Goal: Task Accomplishment & Management: Use online tool/utility

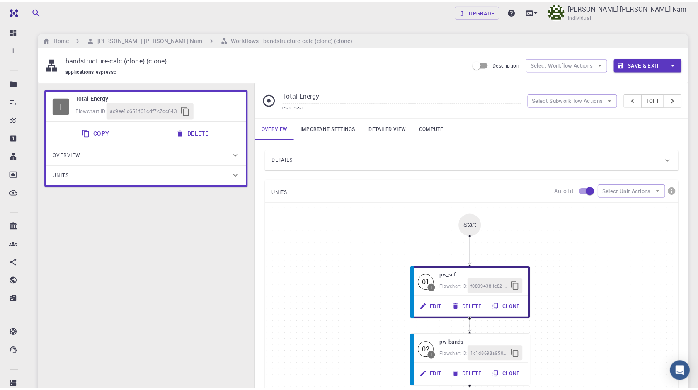
scroll to position [83, 0]
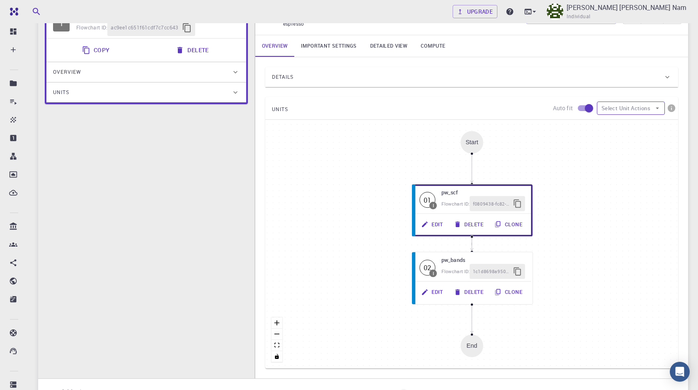
click at [631, 109] on button "Select Unit Actions" at bounding box center [631, 108] width 68 height 13
click at [630, 121] on span "Add Unit" at bounding box center [638, 125] width 40 height 8
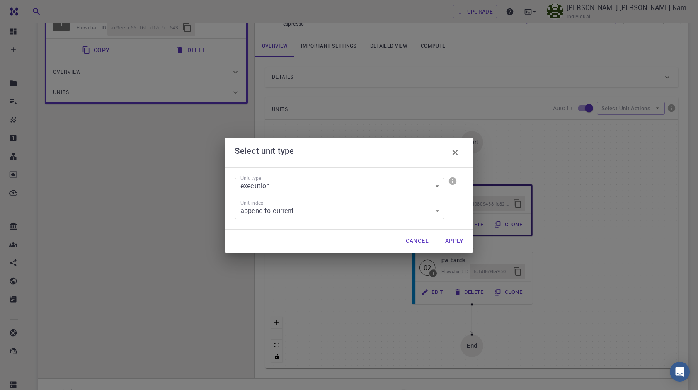
click at [454, 241] on button "Apply" at bounding box center [453, 241] width 31 height 17
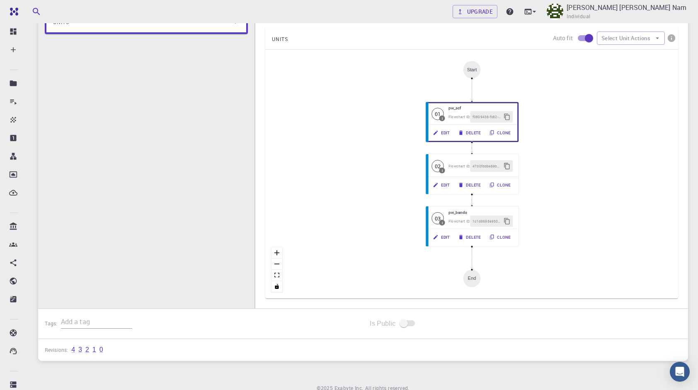
scroll to position [166, 0]
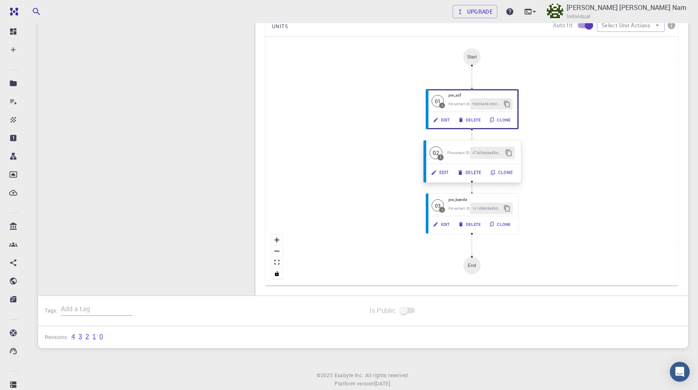
click at [444, 172] on button "Edit" at bounding box center [440, 173] width 27 height 12
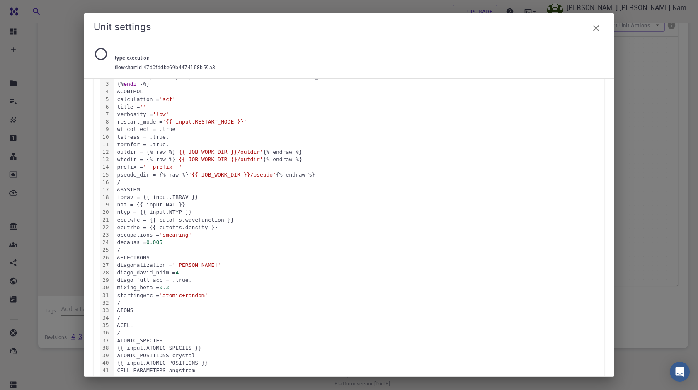
scroll to position [0, 0]
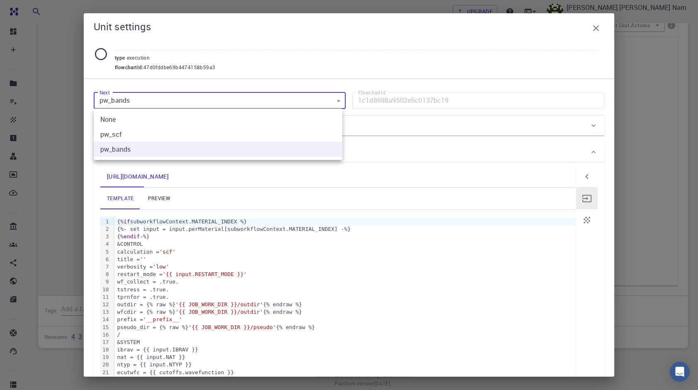
click at [157, 100] on body "Free Dashboard Create New Job New Material Create Material Upload File Import f…" at bounding box center [349, 123] width 698 height 579
click at [297, 73] on div at bounding box center [349, 195] width 698 height 390
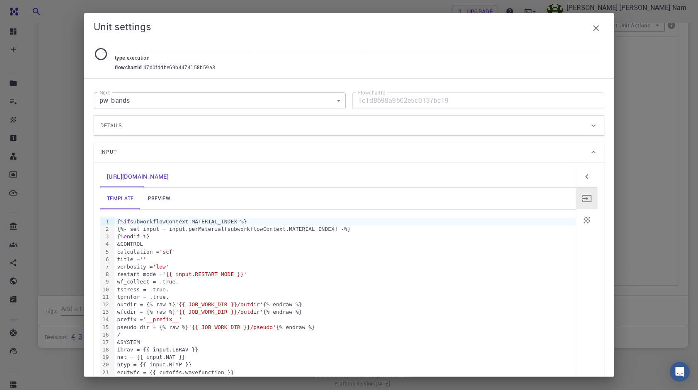
click at [545, 144] on div "Input" at bounding box center [349, 152] width 511 height 20
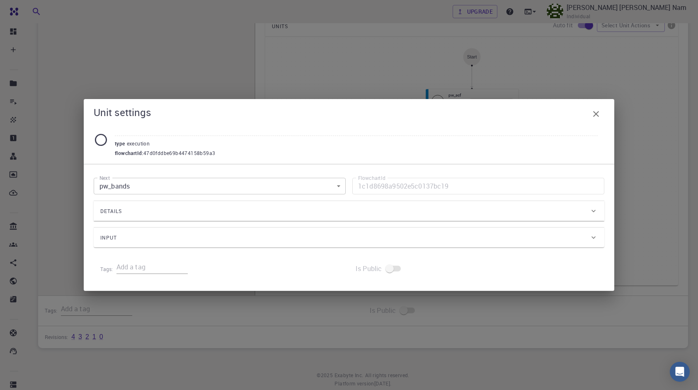
click at [587, 126] on div "type execution flowchartId : 47d0fddbe69b4474158b59a3" at bounding box center [356, 139] width 483 height 35
click at [575, 206] on div "Details" at bounding box center [344, 211] width 489 height 13
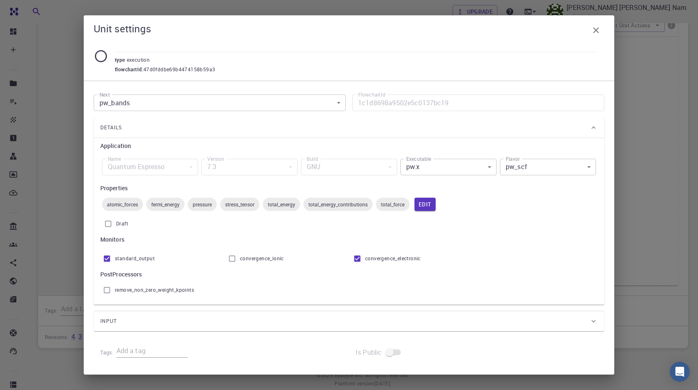
click at [491, 169] on body "Free Dashboard Create New Job New Material Create Material Upload File Import f…" at bounding box center [349, 123] width 698 height 579
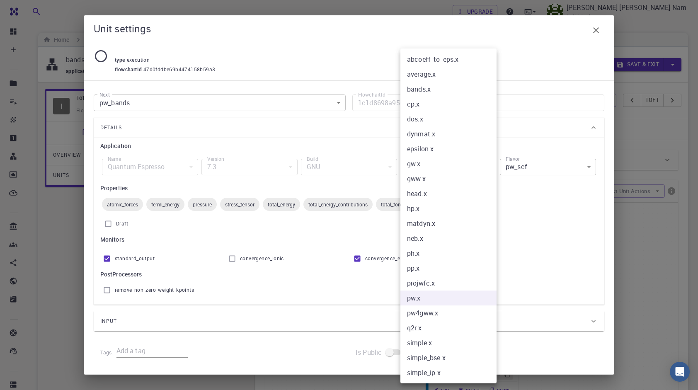
click at [513, 244] on div at bounding box center [349, 195] width 698 height 390
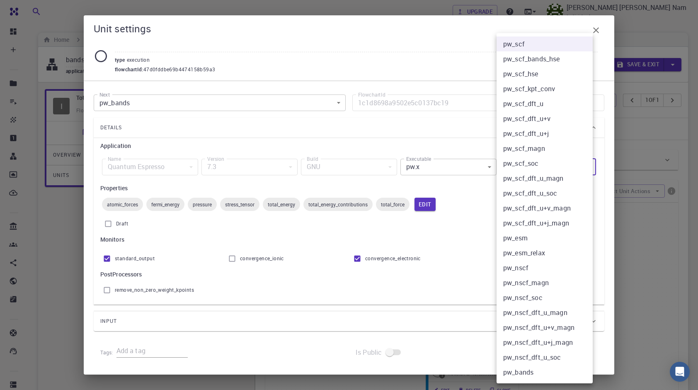
click at [554, 165] on body "Free Dashboard Create New Job New Material Create Material Upload File Import f…" at bounding box center [349, 289] width 698 height 579
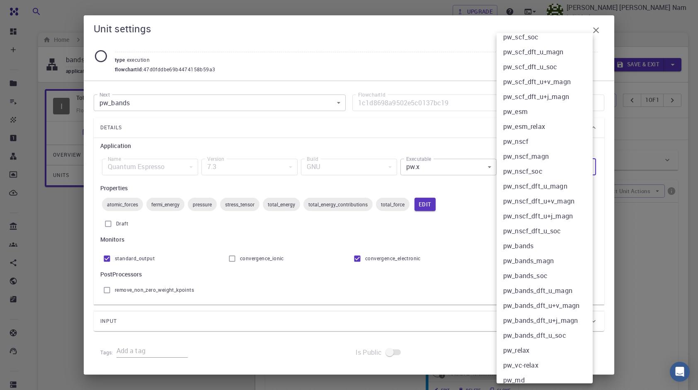
scroll to position [133, 0]
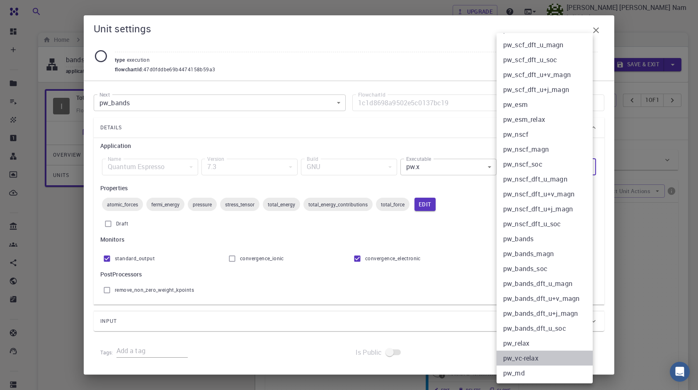
click at [527, 354] on li "pw_vc-relax" at bounding box center [547, 358] width 102 height 15
type input "pw_vc-relax"
checkbox input "true"
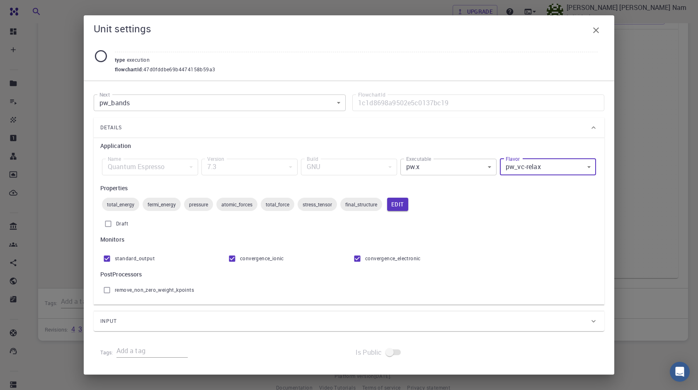
scroll to position [188, 0]
click at [205, 326] on div "Input" at bounding box center [344, 321] width 489 height 13
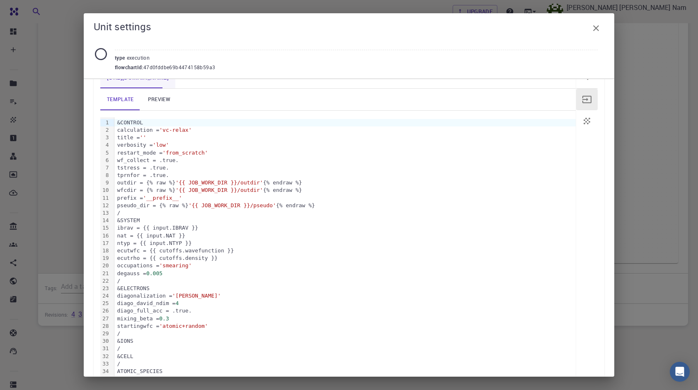
scroll to position [207, 0]
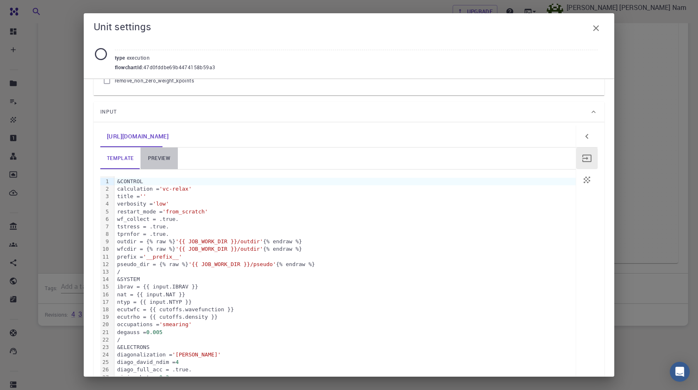
click at [147, 161] on link "preview" at bounding box center [158, 159] width 37 height 22
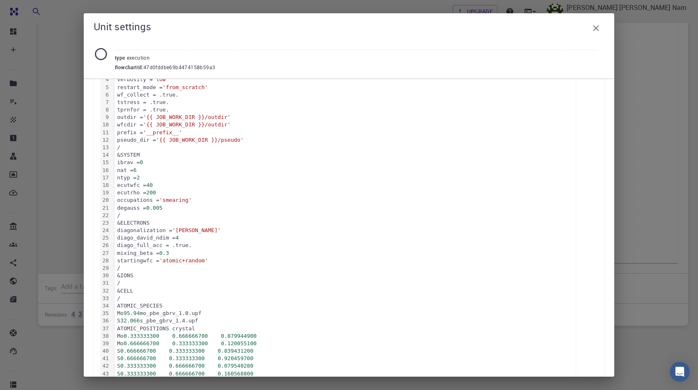
scroll to position [290, 0]
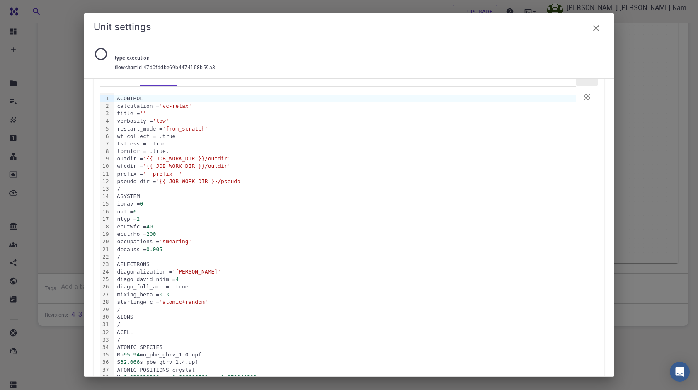
click at [242, 56] on div "type execution" at bounding box center [356, 56] width 483 height 13
click at [637, 167] on div "Unit settings type execution flowchartId : 47d0fddbe69b4474158b59a3 Next pw_ban…" at bounding box center [349, 195] width 698 height 390
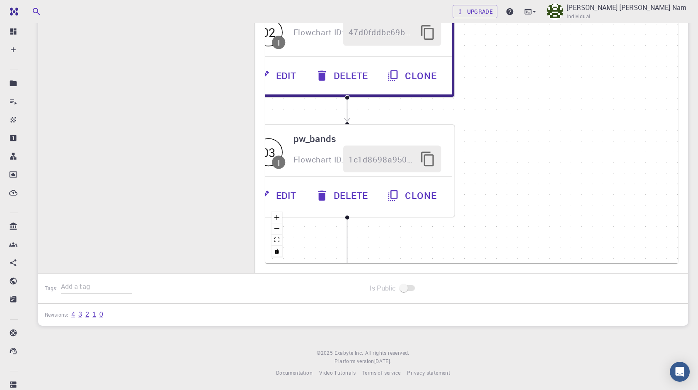
click at [126, 177] on div "I Total Energy Flowchart ID: ac9ee1c651f61cdf7c7cc643 Copy Delete Overview Prop…" at bounding box center [146, 90] width 216 height 392
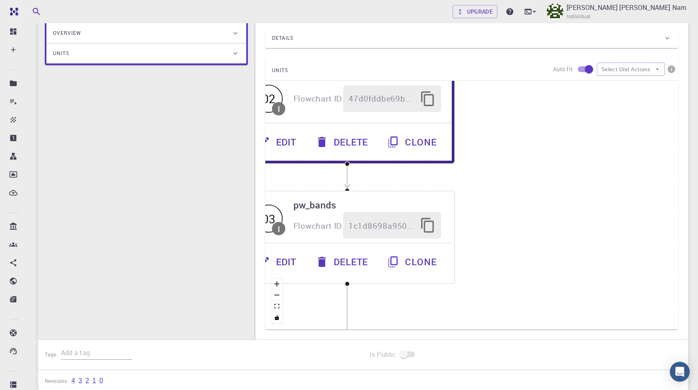
scroll to position [0, 0]
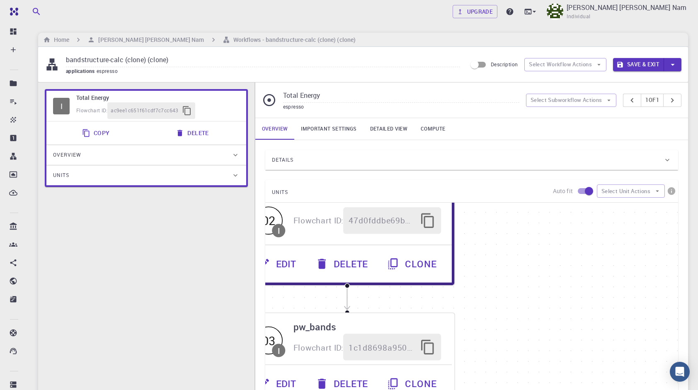
click at [433, 130] on link "Compute" at bounding box center [433, 129] width 38 height 22
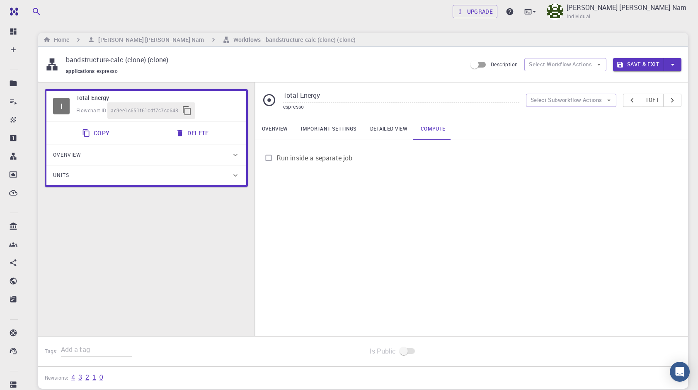
click at [368, 134] on link "Detailed view" at bounding box center [388, 129] width 51 height 22
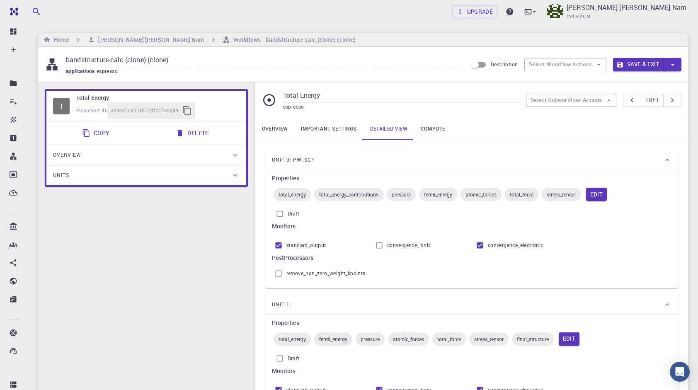
click at [422, 132] on link "Compute" at bounding box center [433, 129] width 38 height 22
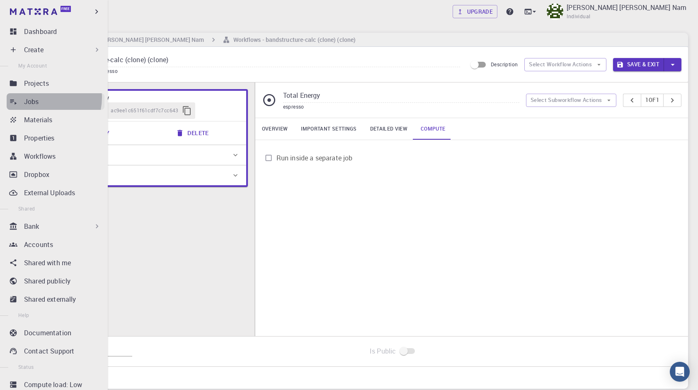
click at [38, 97] on p "Jobs" at bounding box center [31, 102] width 15 height 10
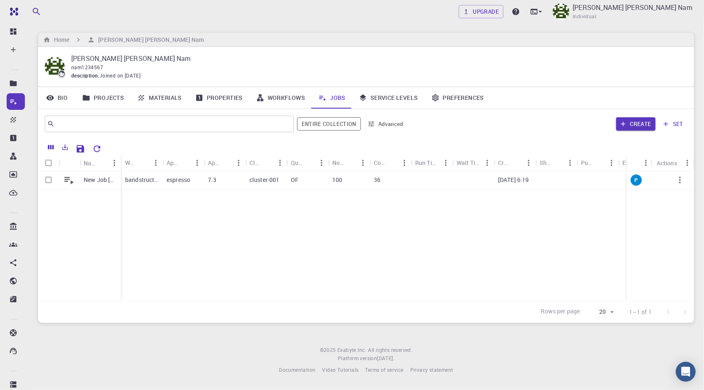
click at [402, 99] on link "Service Levels" at bounding box center [388, 98] width 73 height 22
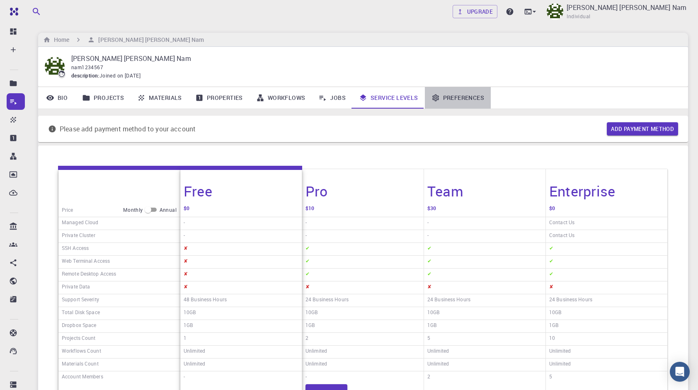
click at [467, 99] on link "Preferences" at bounding box center [458, 98] width 66 height 22
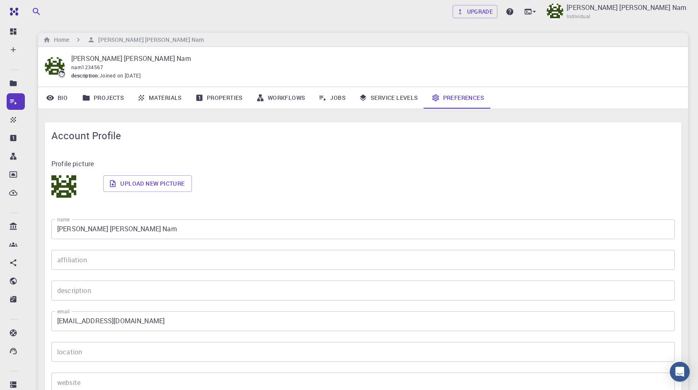
click at [287, 103] on link "Workflows" at bounding box center [280, 98] width 63 height 22
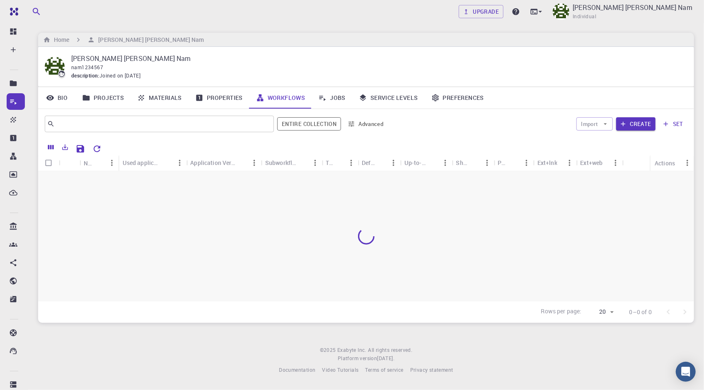
click at [206, 102] on link "Properties" at bounding box center [219, 98] width 61 height 22
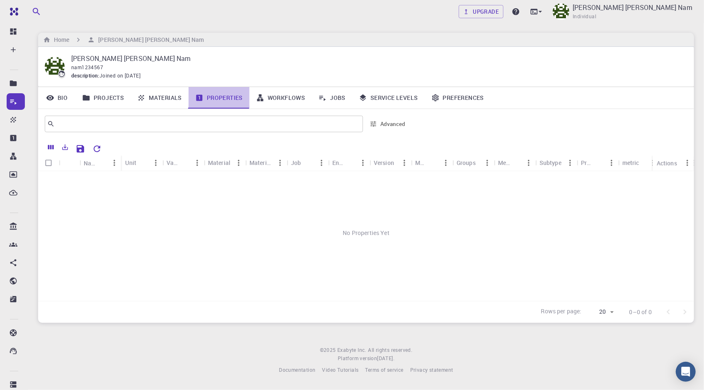
click at [223, 98] on link "Properties" at bounding box center [219, 98] width 61 height 22
click at [164, 178] on div "No Properties Yet" at bounding box center [366, 233] width 656 height 124
click at [167, 100] on link "Materials" at bounding box center [160, 98] width 58 height 22
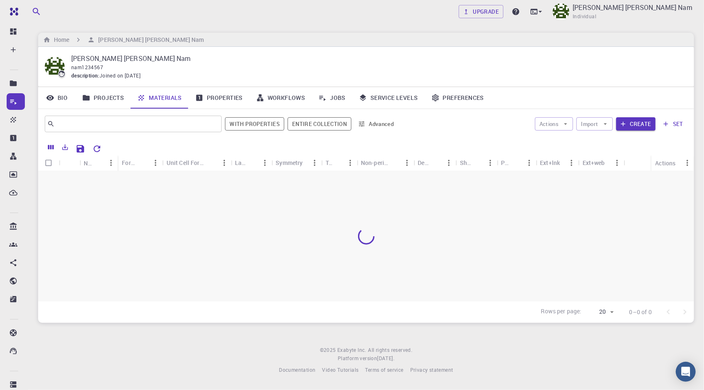
click at [126, 99] on link "Projects" at bounding box center [102, 98] width 55 height 22
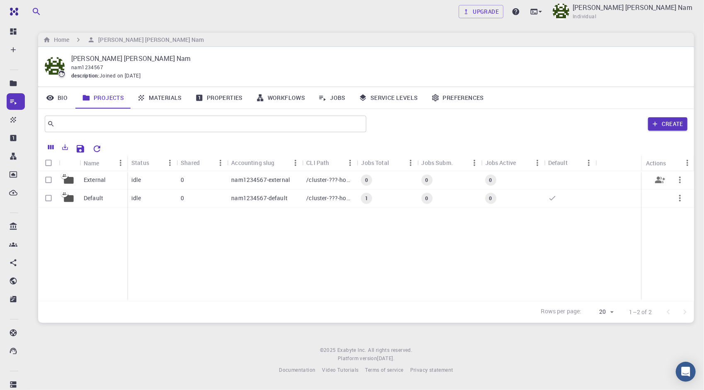
click at [296, 186] on div "nam1234567-external" at bounding box center [264, 180] width 75 height 18
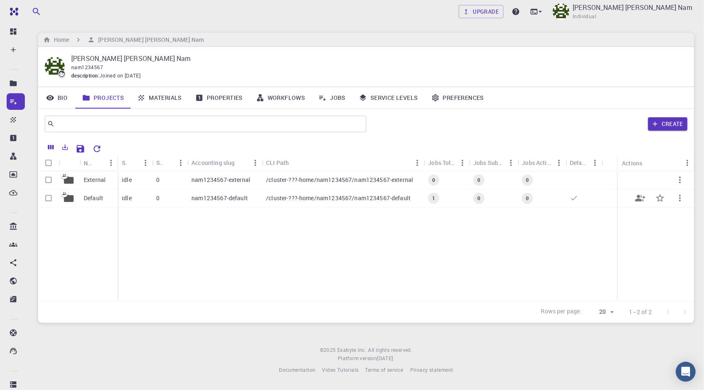
click at [237, 201] on p "nam1234567-default" at bounding box center [219, 198] width 56 height 8
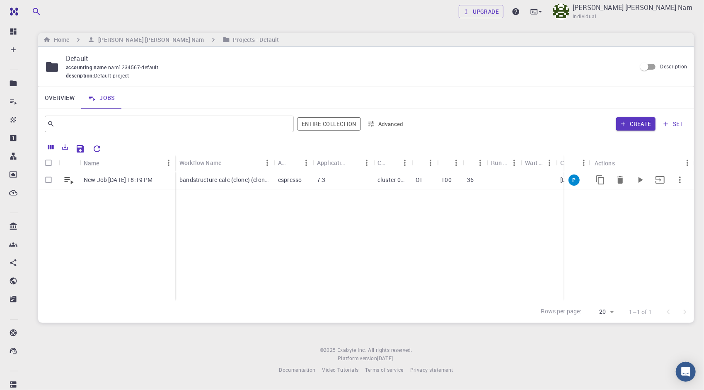
click at [516, 185] on div at bounding box center [504, 180] width 34 height 18
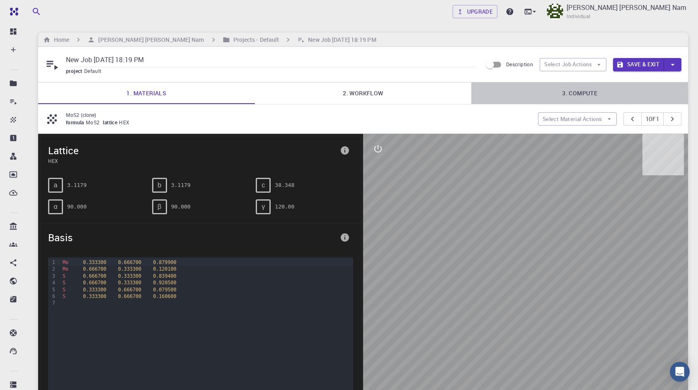
click at [587, 92] on link "3. Compute" at bounding box center [579, 93] width 217 height 22
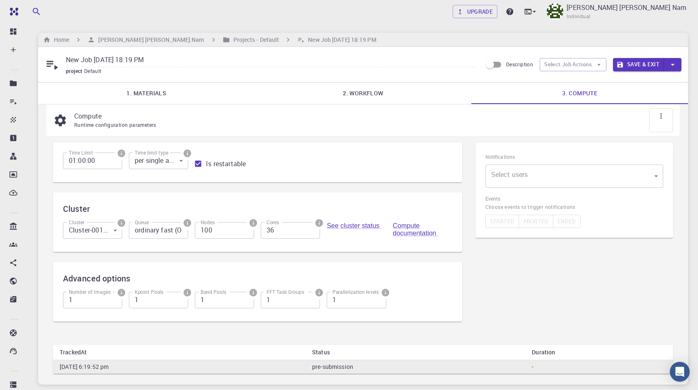
click at [152, 232] on input "ordinary fast (OF)" at bounding box center [158, 230] width 59 height 17
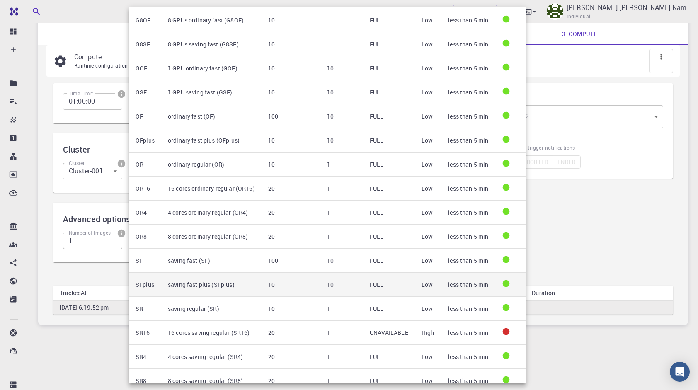
scroll to position [98, 0]
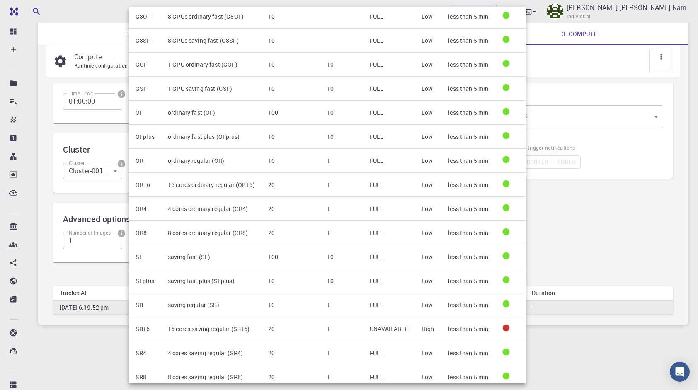
click at [79, 349] on div at bounding box center [349, 195] width 698 height 390
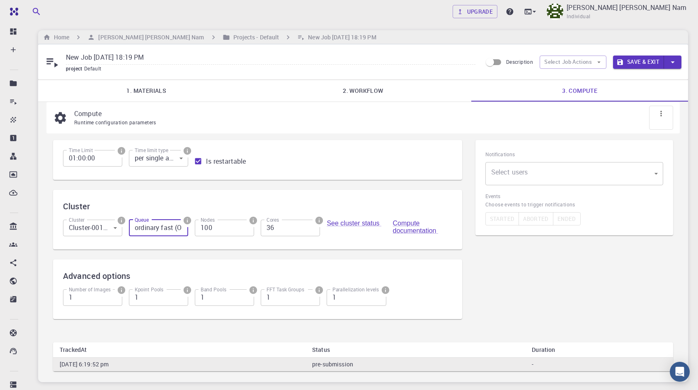
scroll to position [0, 0]
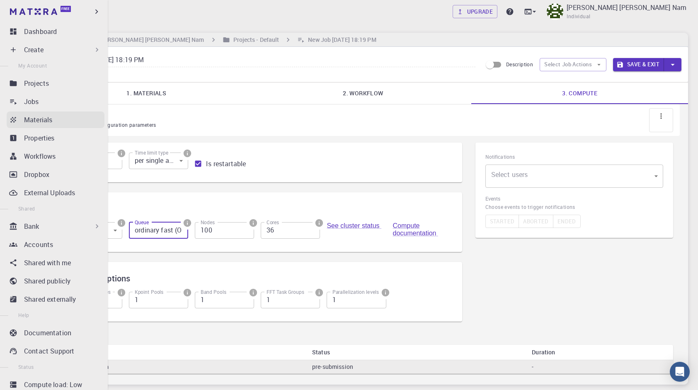
click at [41, 121] on p "Materials" at bounding box center [38, 120] width 28 height 10
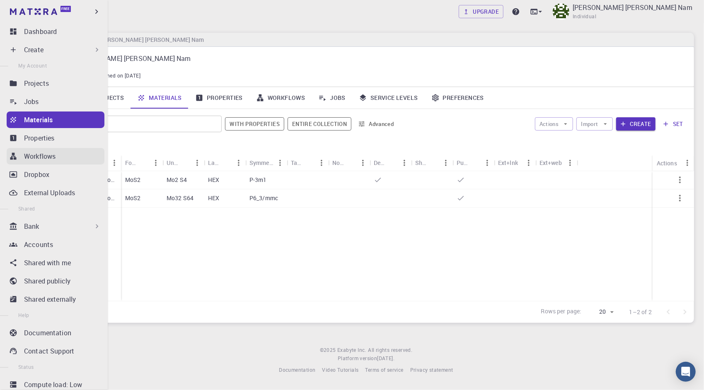
click at [46, 158] on p "Workflows" at bounding box center [39, 156] width 31 height 10
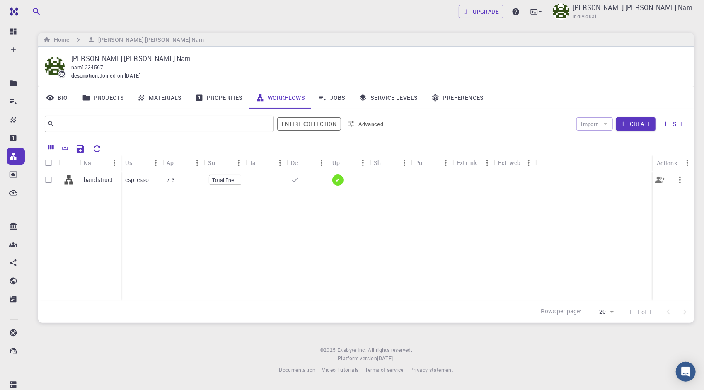
click at [419, 183] on div at bounding box center [431, 180] width 41 height 18
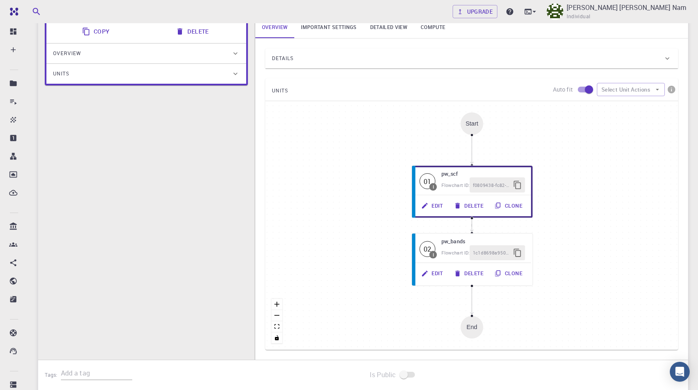
scroll to position [124, 0]
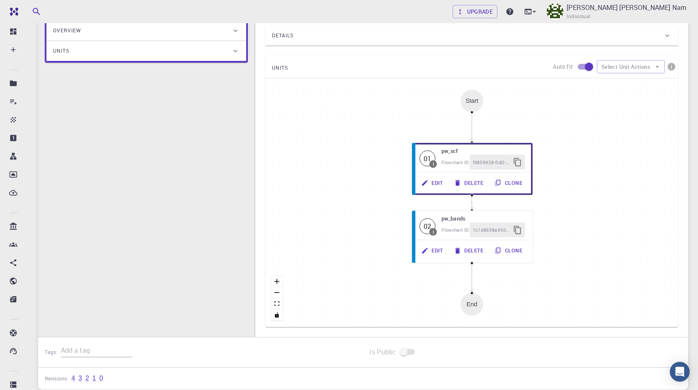
click at [617, 75] on div "UNITS Auto fit Select Unit Actions" at bounding box center [471, 67] width 413 height 22
click at [617, 74] on div "UNITS Auto fit Select Unit Actions" at bounding box center [471, 67] width 413 height 22
click at [619, 69] on button "Select Unit Actions" at bounding box center [631, 66] width 68 height 13
click at [625, 80] on span "Add Unit" at bounding box center [638, 83] width 40 height 8
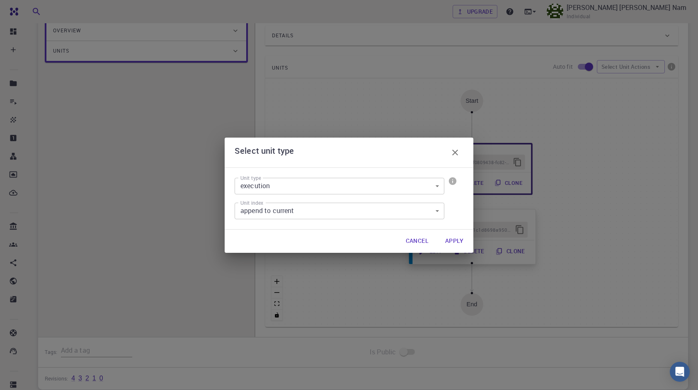
click at [449, 238] on button "Apply" at bounding box center [453, 241] width 31 height 17
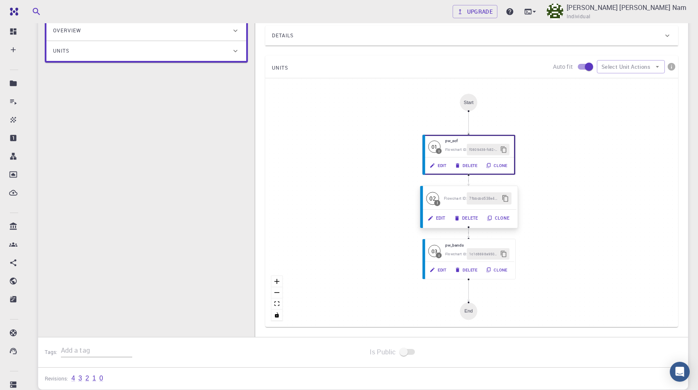
drag, startPoint x: 478, startPoint y: 212, endPoint x: 466, endPoint y: 217, distance: 13.5
click at [467, 217] on button "Delete" at bounding box center [466, 218] width 33 height 12
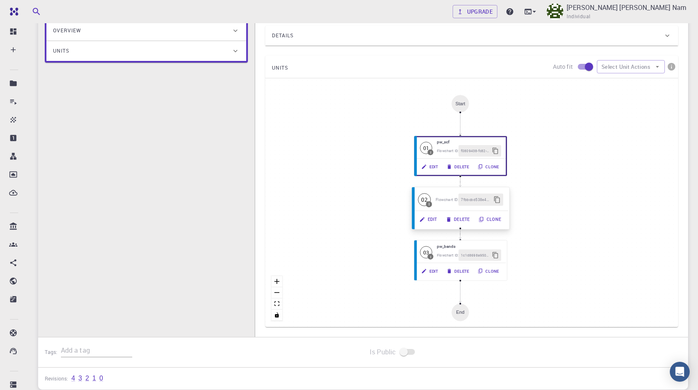
click at [433, 216] on button "Edit" at bounding box center [428, 219] width 27 height 12
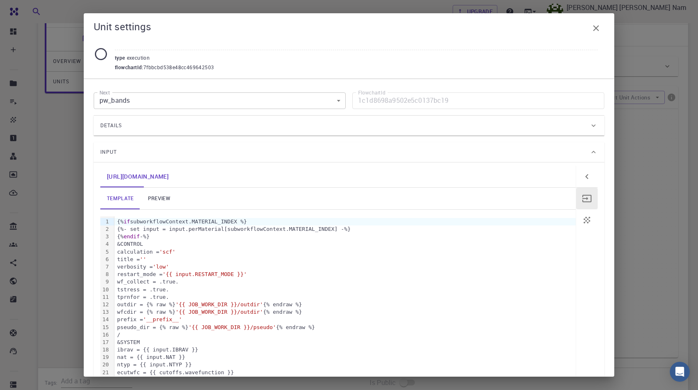
scroll to position [41, 0]
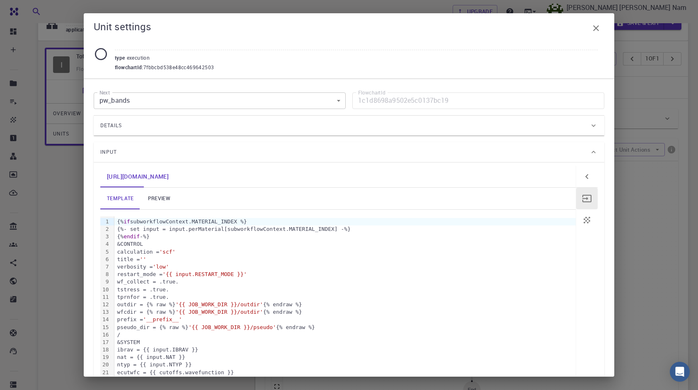
click at [471, 125] on div "Details" at bounding box center [344, 125] width 489 height 13
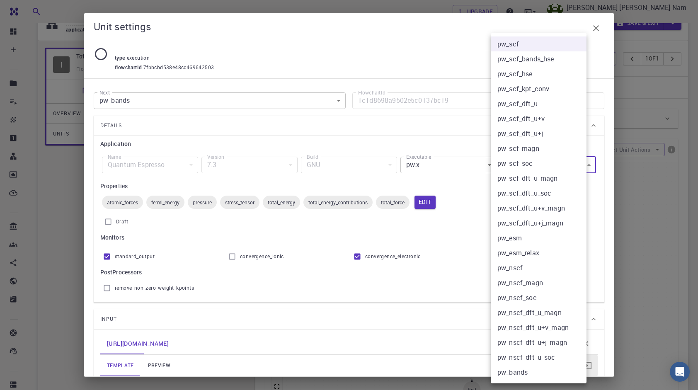
click at [508, 168] on body "Free Dashboard Create New Job New Material Create Material Upload File Import f…" at bounding box center [349, 248] width 698 height 579
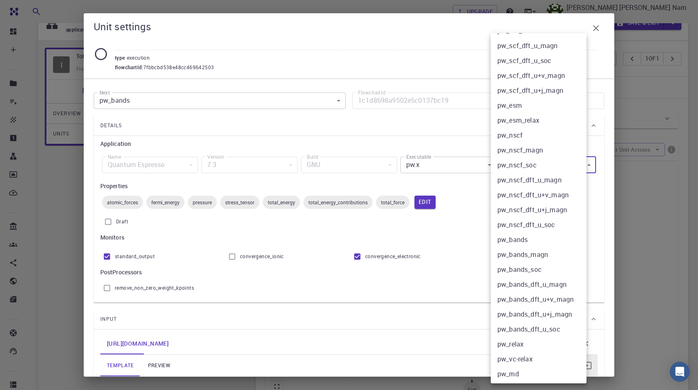
scroll to position [133, 0]
click at [530, 356] on li "pw_vc-relax" at bounding box center [542, 358] width 102 height 15
type input "pw_vc-relax"
checkbox input "true"
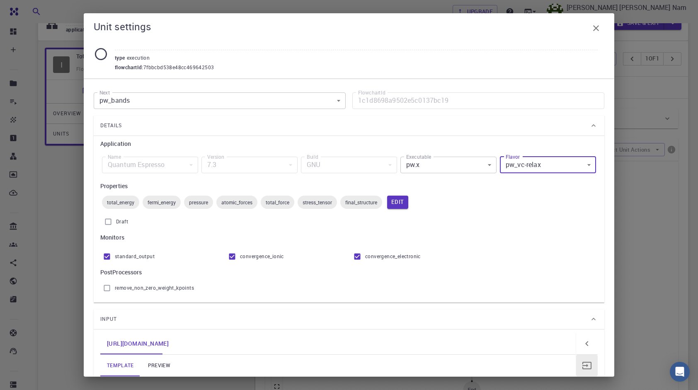
scroll to position [207, 0]
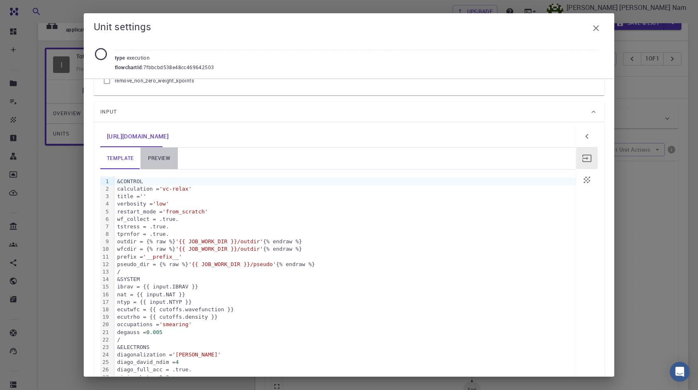
click at [165, 162] on link "preview" at bounding box center [158, 159] width 37 height 22
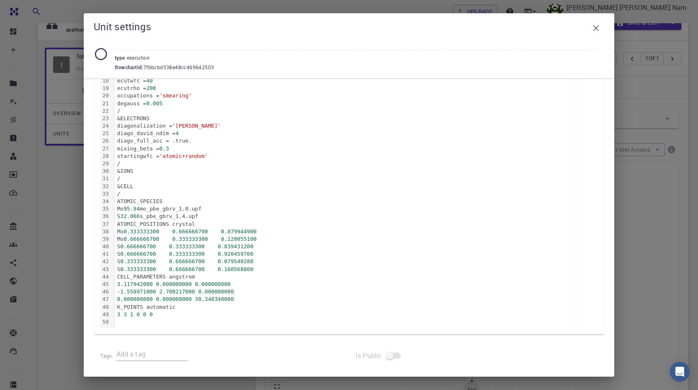
scroll to position [160, 0]
